Goal: Find specific fact: Find contact information

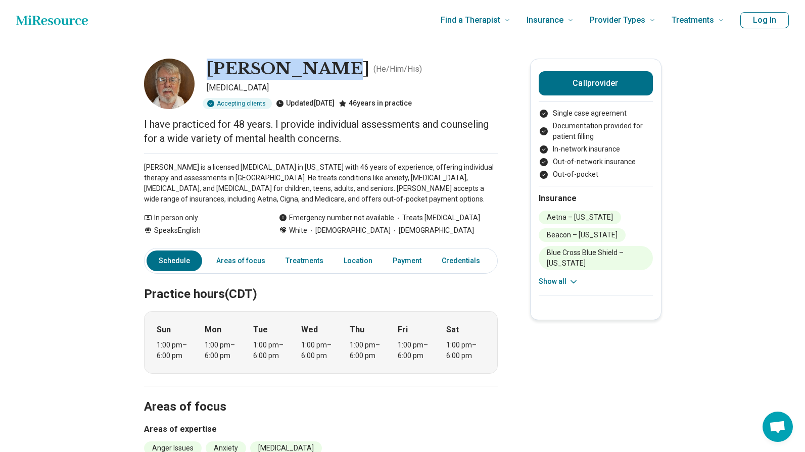
drag, startPoint x: 211, startPoint y: 63, endPoint x: 312, endPoint y: 59, distance: 101.1
click at [312, 59] on h1 "[PERSON_NAME]" at bounding box center [288, 69] width 163 height 21
copy h1 "[PERSON_NAME]"
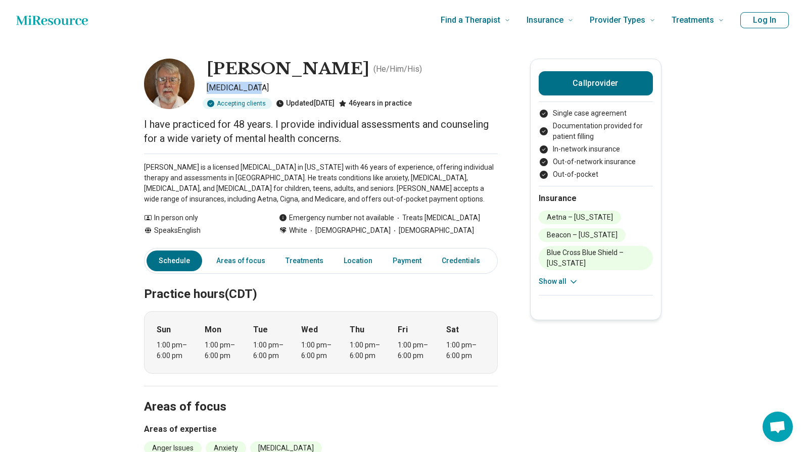
drag, startPoint x: 211, startPoint y: 86, endPoint x: 250, endPoint y: 86, distance: 38.9
click at [259, 83] on p "[MEDICAL_DATA]" at bounding box center [352, 88] width 291 height 12
copy p "[MEDICAL_DATA]"
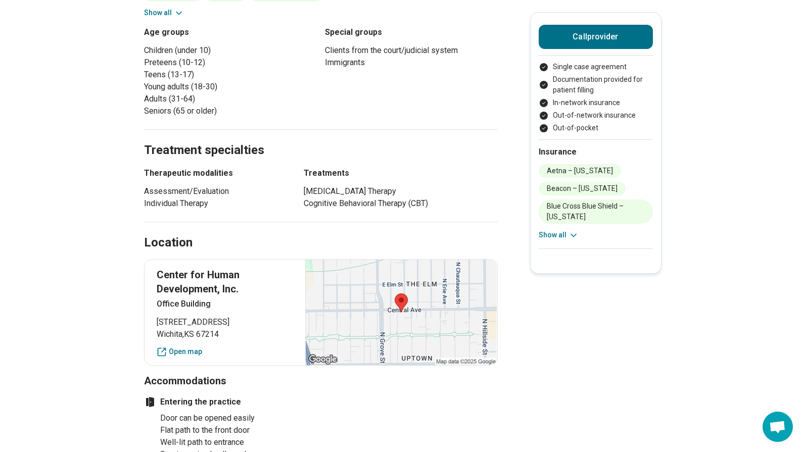
scroll to position [455, 0]
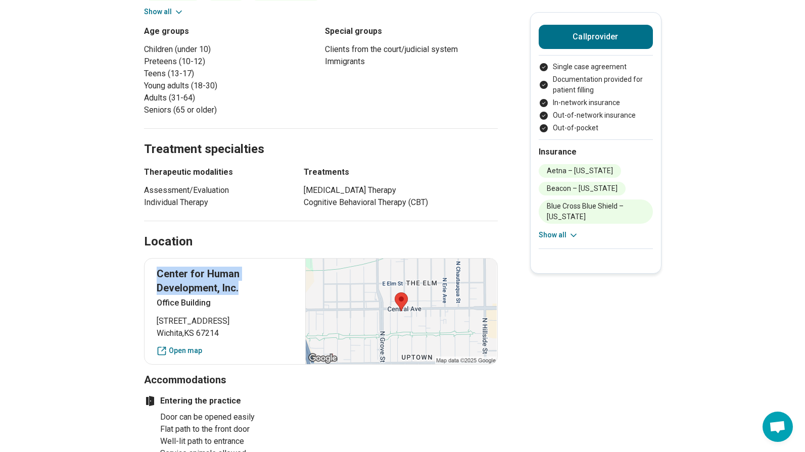
drag, startPoint x: 244, startPoint y: 290, endPoint x: 150, endPoint y: 272, distance: 95.8
click at [150, 272] on div "Center for Human Development, Inc. Office Building [STREET_ADDRESS] Open map" at bounding box center [321, 311] width 354 height 107
copy p "Center for Human Development, Inc."
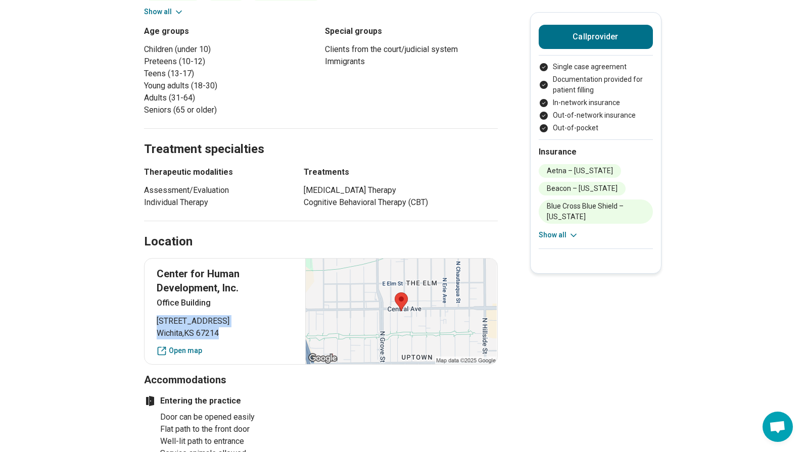
drag, startPoint x: 230, startPoint y: 335, endPoint x: 156, endPoint y: 322, distance: 75.0
click at [156, 322] on div "Center for Human Development, Inc. Office Building [STREET_ADDRESS] Open map" at bounding box center [321, 311] width 354 height 107
copy p "[STREET_ADDRESS]"
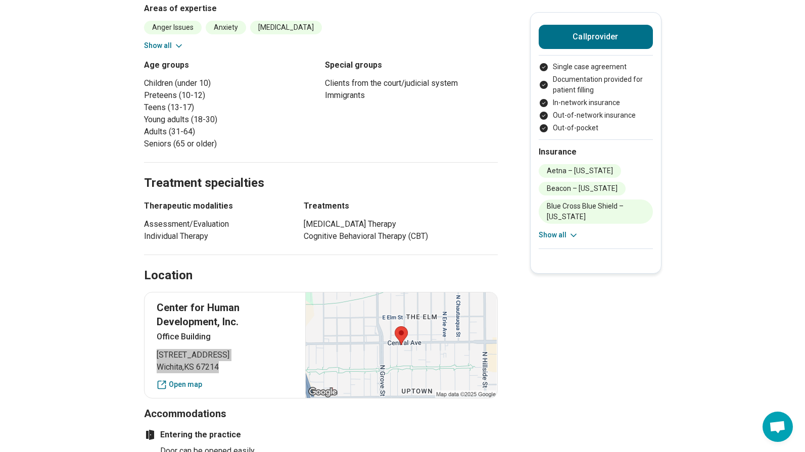
scroll to position [404, 0]
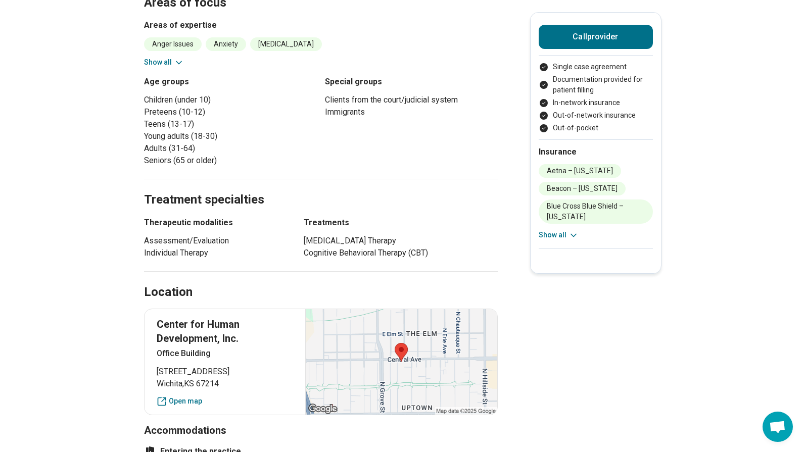
scroll to position [404, 0]
click at [367, 251] on li "Cognitive Behavioral Therapy (CBT)" at bounding box center [401, 254] width 194 height 12
copy li "Behavioral"
